Goal: Information Seeking & Learning: Check status

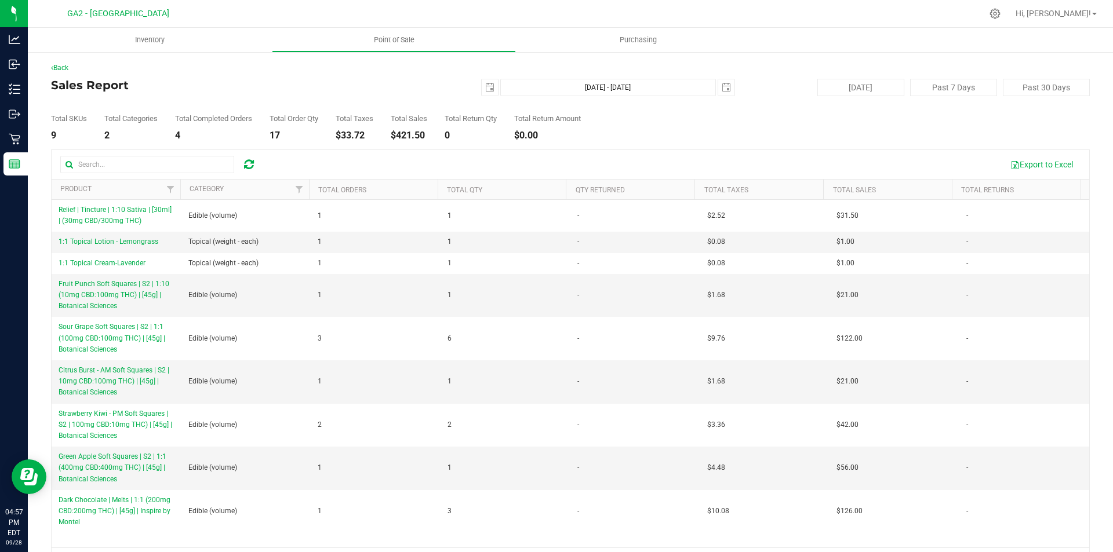
click at [136, 13] on span "GA2 - [GEOGRAPHIC_DATA]" at bounding box center [118, 14] width 102 height 10
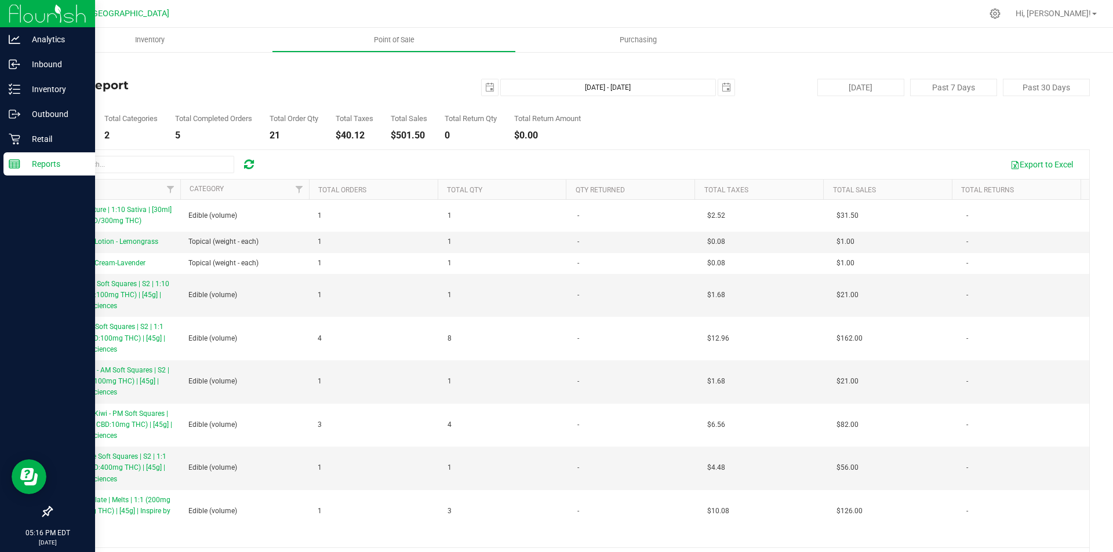
click at [8, 166] on div "Reports" at bounding box center [49, 163] width 92 height 23
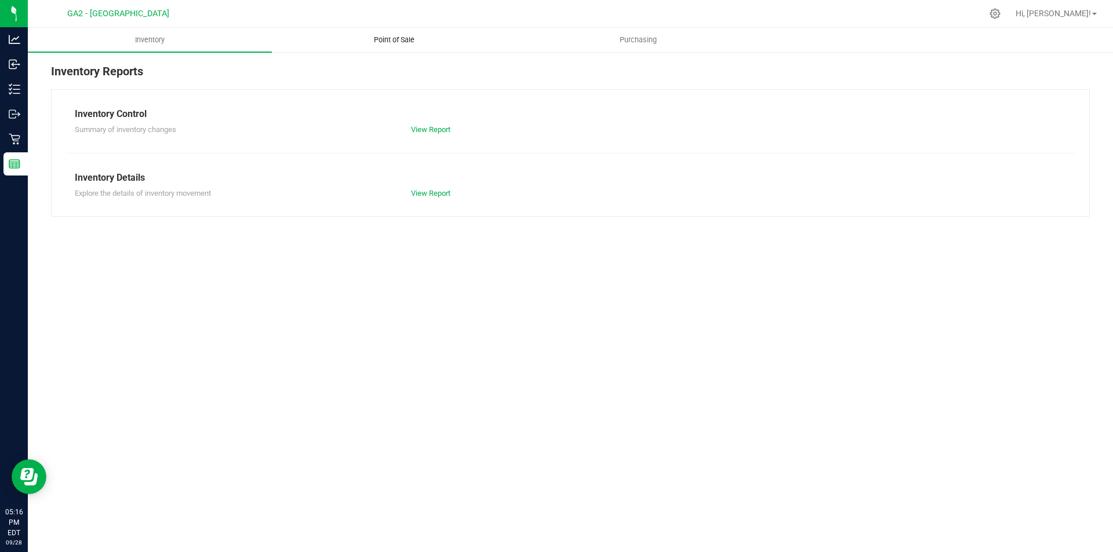
click at [388, 45] on uib-tab-heading "Point of Sale" at bounding box center [393, 39] width 243 height 23
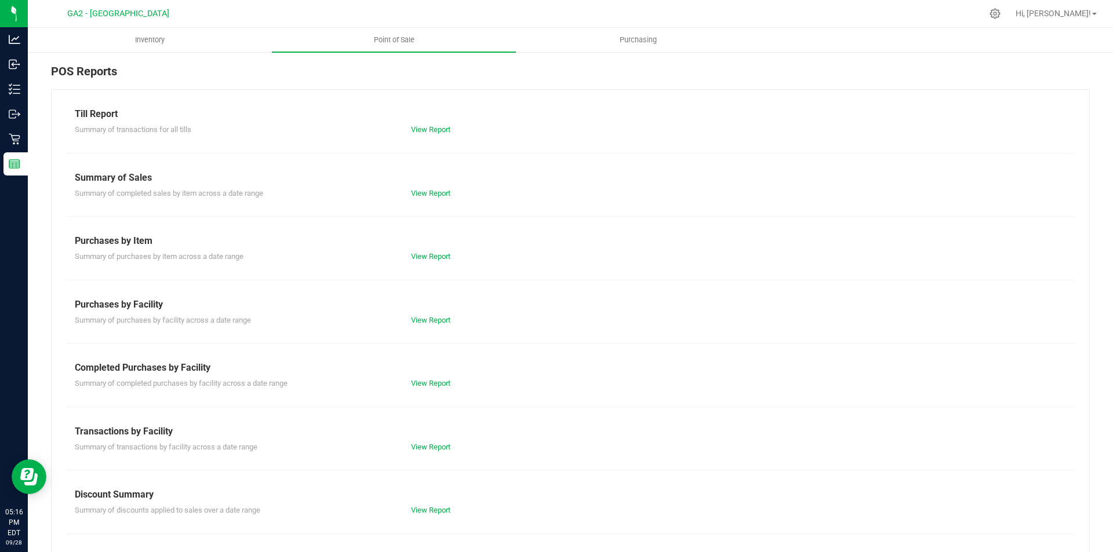
click at [418, 123] on div "Summary of transactions for all tills View Report" at bounding box center [570, 128] width 1008 height 14
click at [424, 128] on link "View Report" at bounding box center [430, 129] width 39 height 9
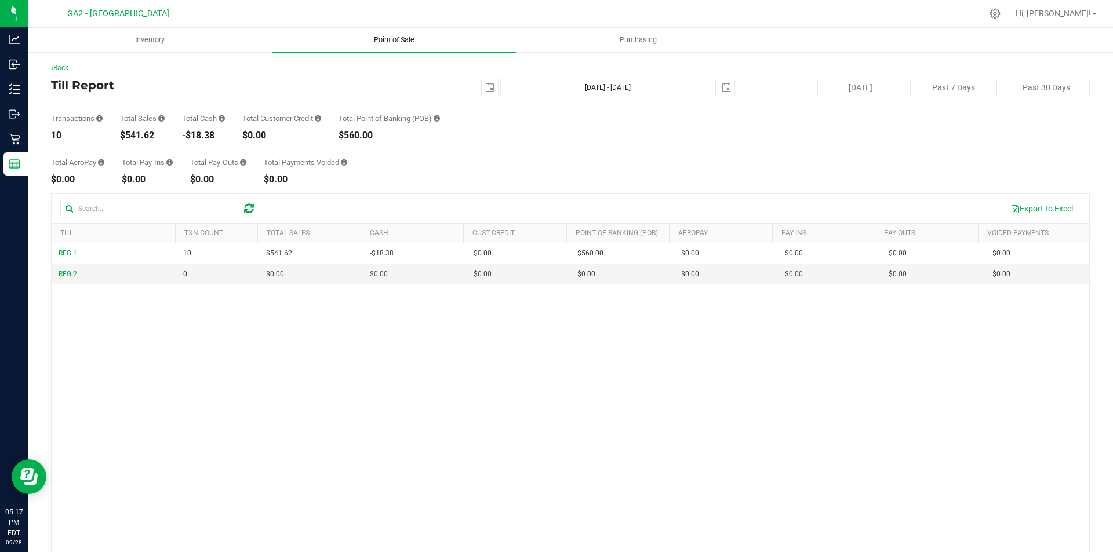
click at [411, 43] on span "Point of Sale" at bounding box center [394, 40] width 72 height 10
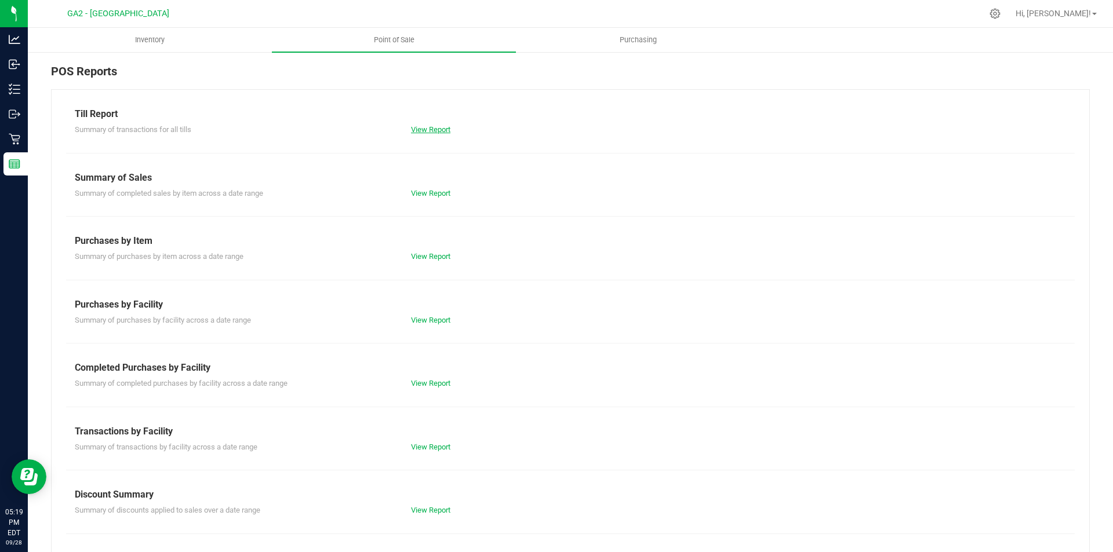
click at [430, 126] on link "View Report" at bounding box center [430, 129] width 39 height 9
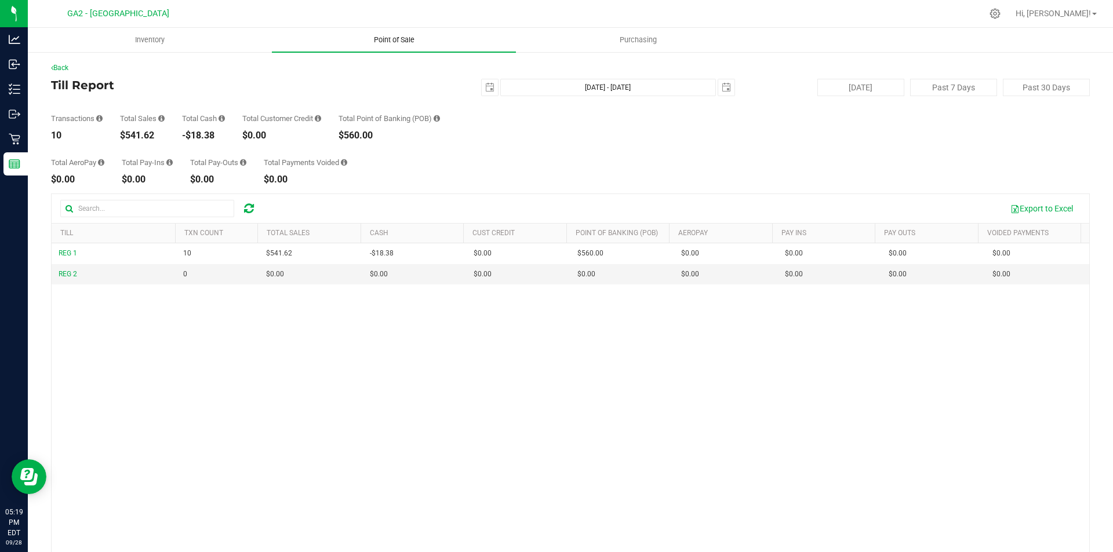
click at [402, 39] on span "Point of Sale" at bounding box center [394, 40] width 72 height 10
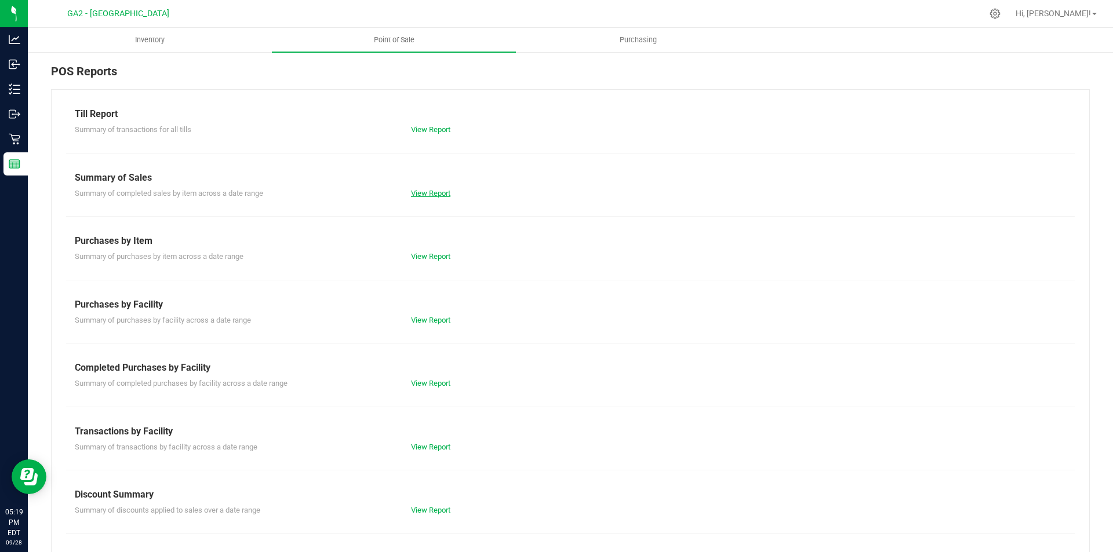
click at [421, 195] on link "View Report" at bounding box center [430, 193] width 39 height 9
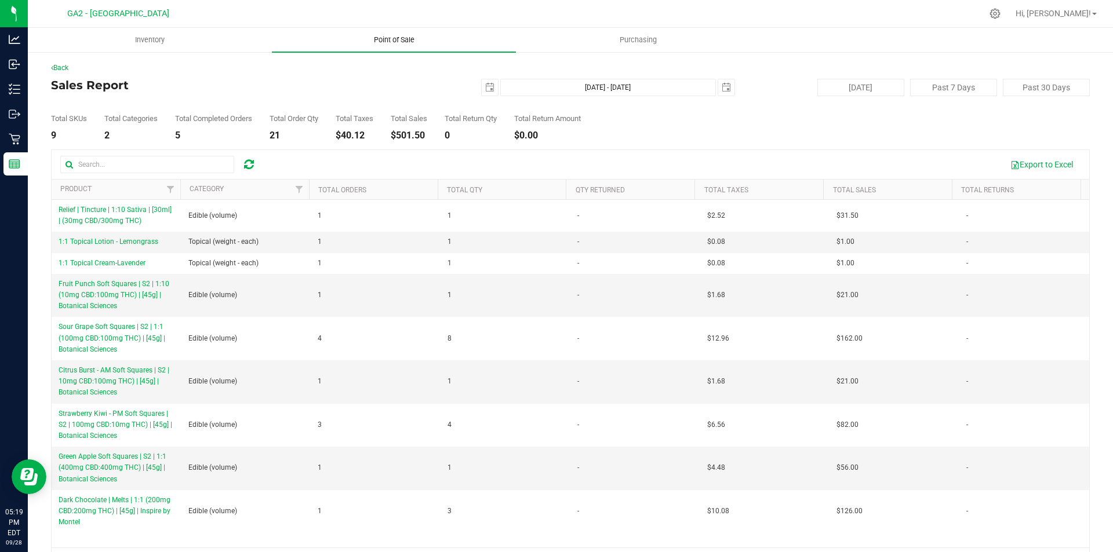
click at [391, 31] on uib-tab-heading "Point of Sale" at bounding box center [394, 40] width 244 height 24
